Goal: Task Accomplishment & Management: Manage account settings

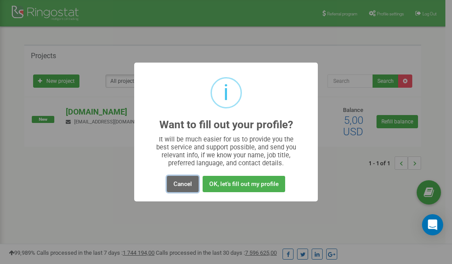
click at [181, 184] on button "Cancel" at bounding box center [183, 184] width 32 height 16
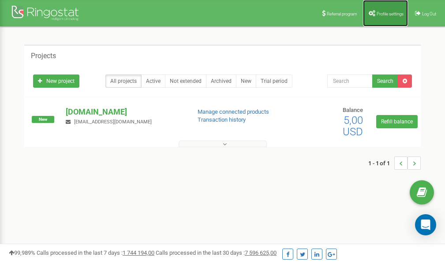
click at [385, 18] on link "Profile settings" at bounding box center [385, 13] width 45 height 26
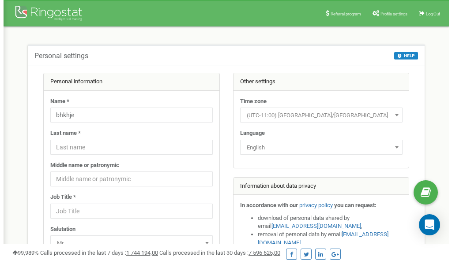
scroll to position [44, 0]
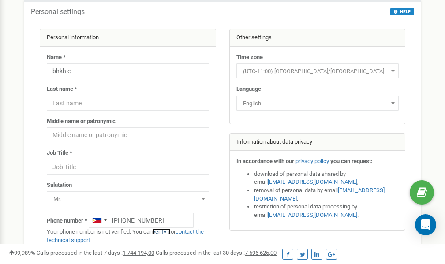
click at [162, 232] on link "verify it" at bounding box center [162, 231] width 18 height 7
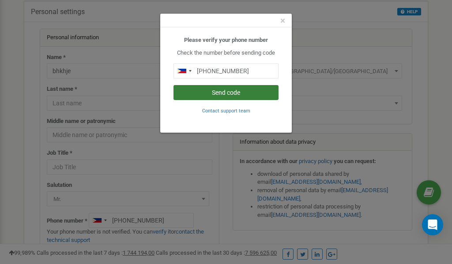
click at [243, 93] on button "Send code" at bounding box center [225, 92] width 105 height 15
